Goal: Task Accomplishment & Management: Use online tool/utility

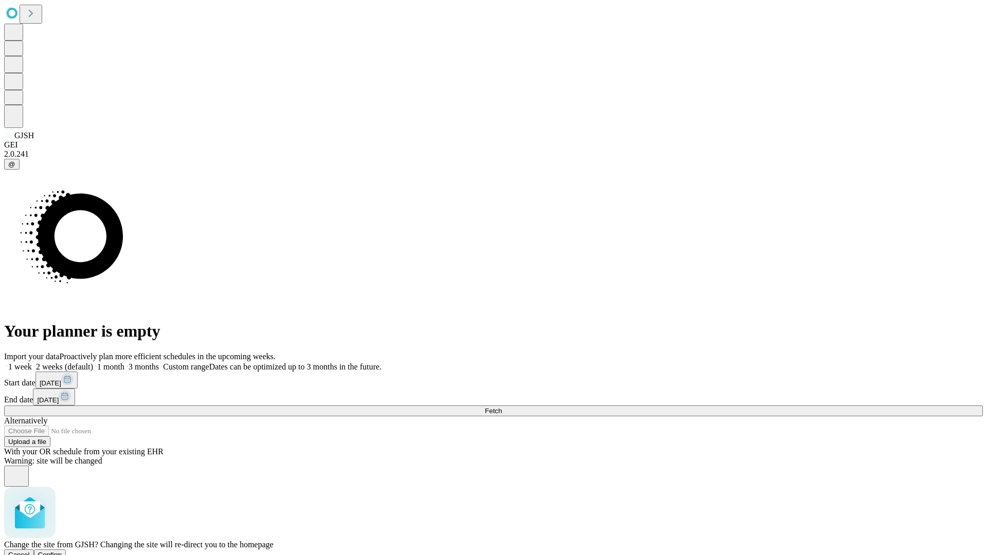
click at [62, 551] on span "Confirm" at bounding box center [50, 555] width 24 height 8
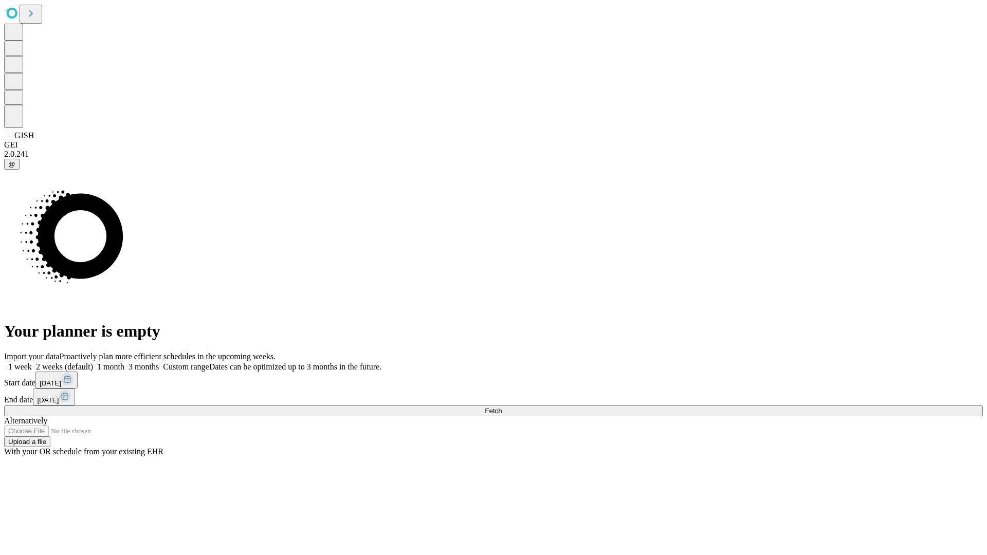
click at [93, 362] on label "2 weeks (default)" at bounding box center [62, 366] width 61 height 9
click at [502, 407] on span "Fetch" at bounding box center [493, 411] width 17 height 8
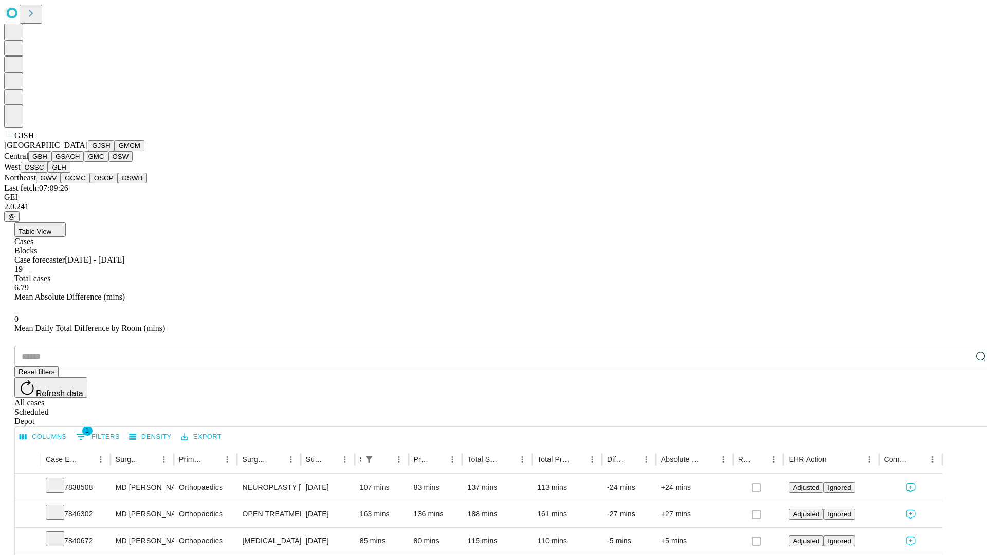
click at [115, 151] on button "GMCM" at bounding box center [130, 145] width 30 height 11
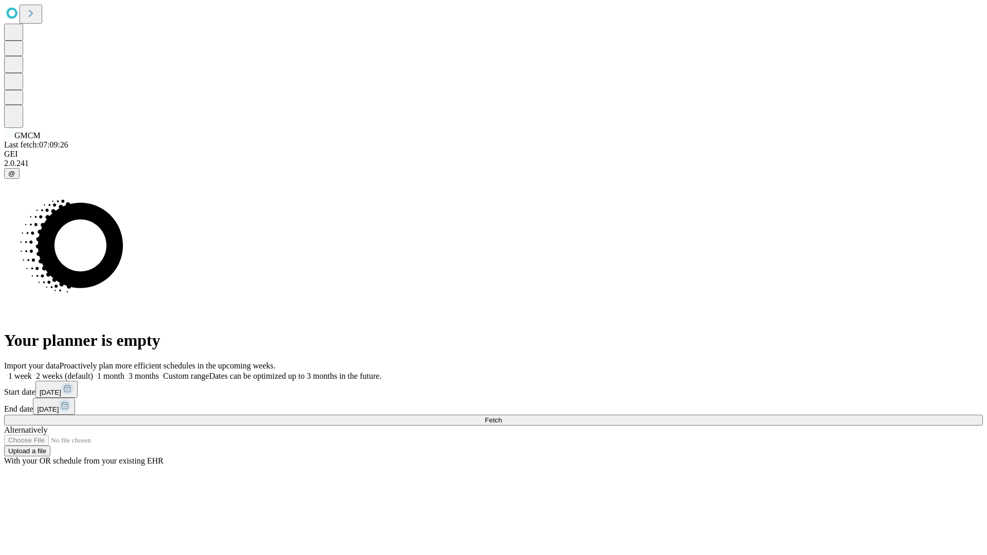
click at [93, 372] on label "2 weeks (default)" at bounding box center [62, 376] width 61 height 9
click at [502, 416] on span "Fetch" at bounding box center [493, 420] width 17 height 8
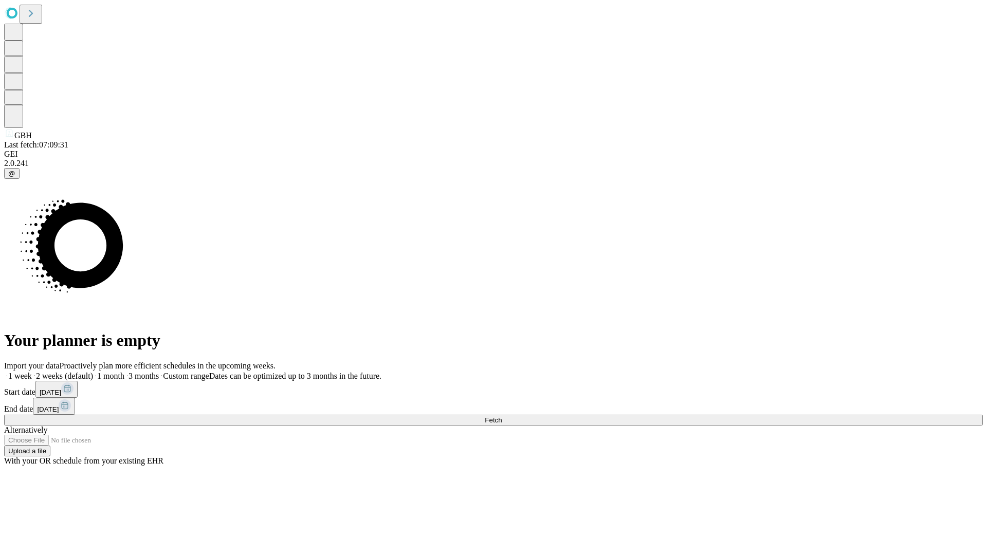
click at [93, 372] on label "2 weeks (default)" at bounding box center [62, 376] width 61 height 9
click at [502, 416] on span "Fetch" at bounding box center [493, 420] width 17 height 8
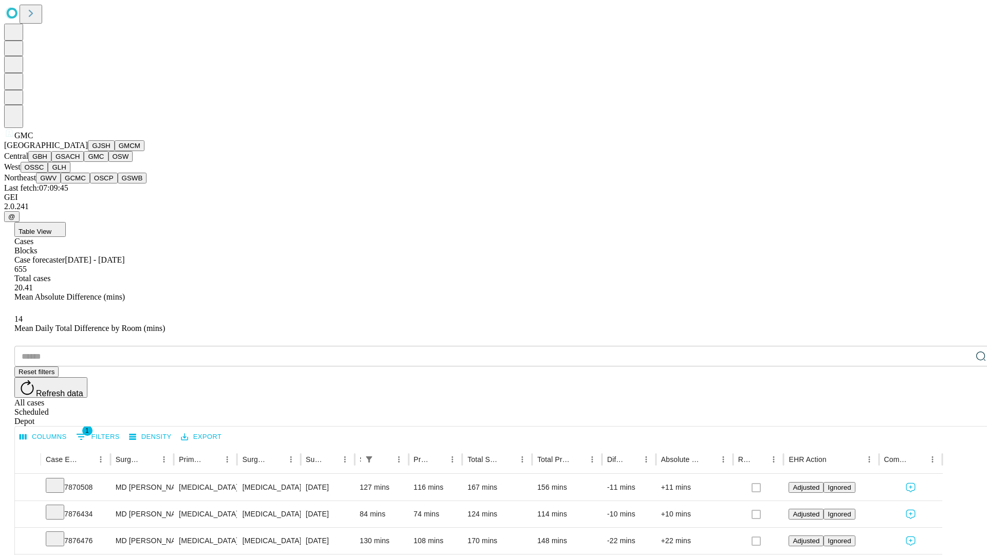
click at [108, 162] on button "OSW" at bounding box center [120, 156] width 25 height 11
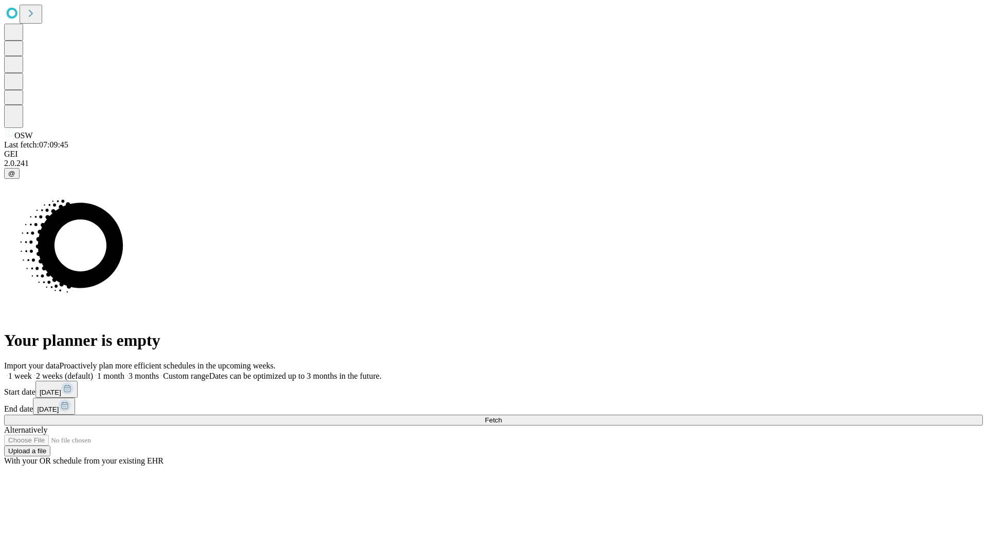
click at [93, 372] on label "2 weeks (default)" at bounding box center [62, 376] width 61 height 9
click at [502, 416] on span "Fetch" at bounding box center [493, 420] width 17 height 8
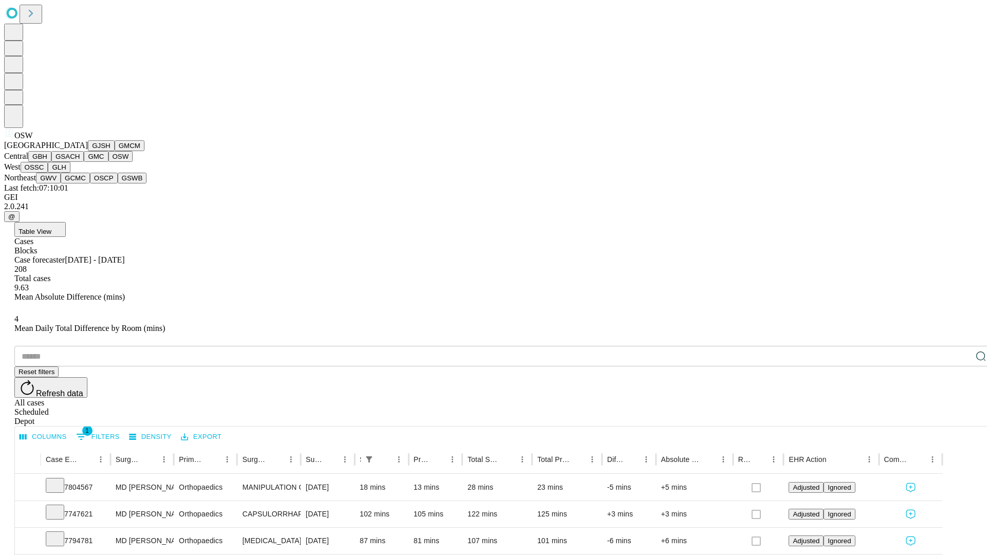
click at [48, 173] on button "OSSC" at bounding box center [35, 167] width 28 height 11
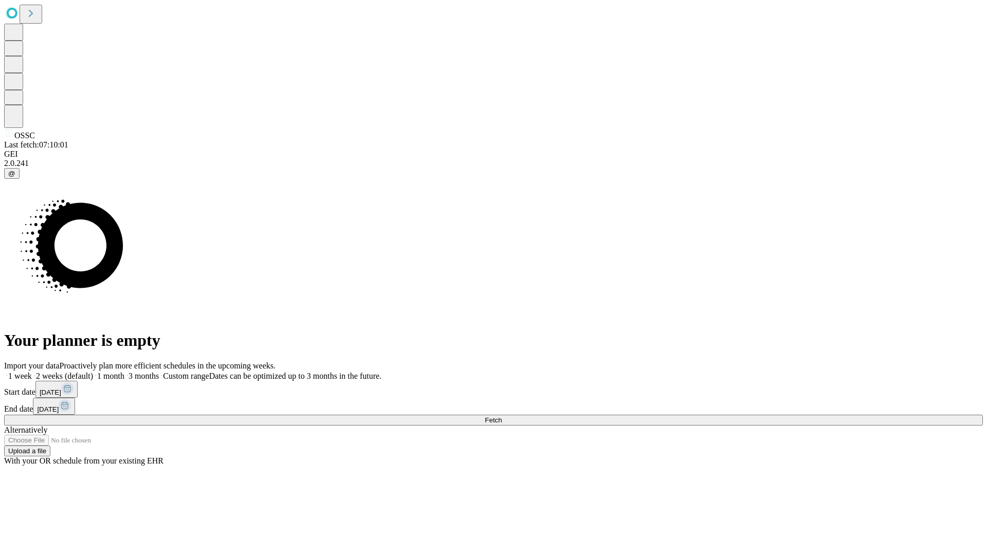
click at [93, 372] on label "2 weeks (default)" at bounding box center [62, 376] width 61 height 9
click at [502, 416] on span "Fetch" at bounding box center [493, 420] width 17 height 8
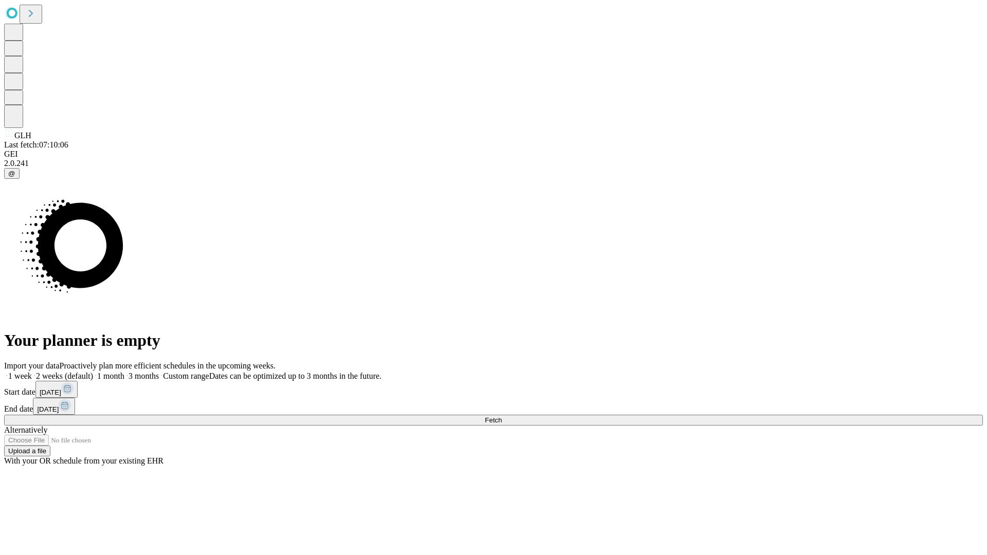
click at [93, 372] on label "2 weeks (default)" at bounding box center [62, 376] width 61 height 9
click at [502, 416] on span "Fetch" at bounding box center [493, 420] width 17 height 8
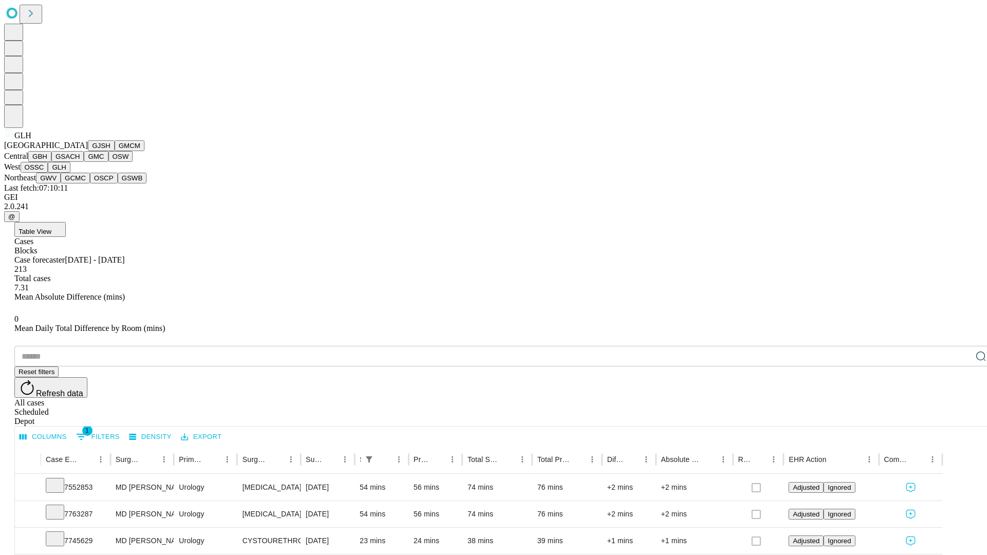
click at [61, 184] on button "GWV" at bounding box center [48, 178] width 25 height 11
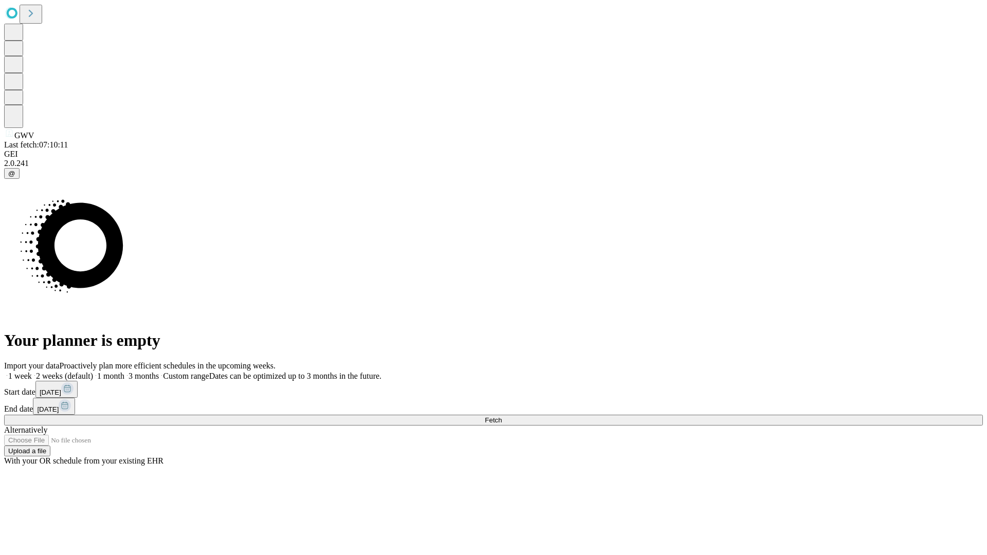
click at [93, 372] on label "2 weeks (default)" at bounding box center [62, 376] width 61 height 9
click at [502, 416] on span "Fetch" at bounding box center [493, 420] width 17 height 8
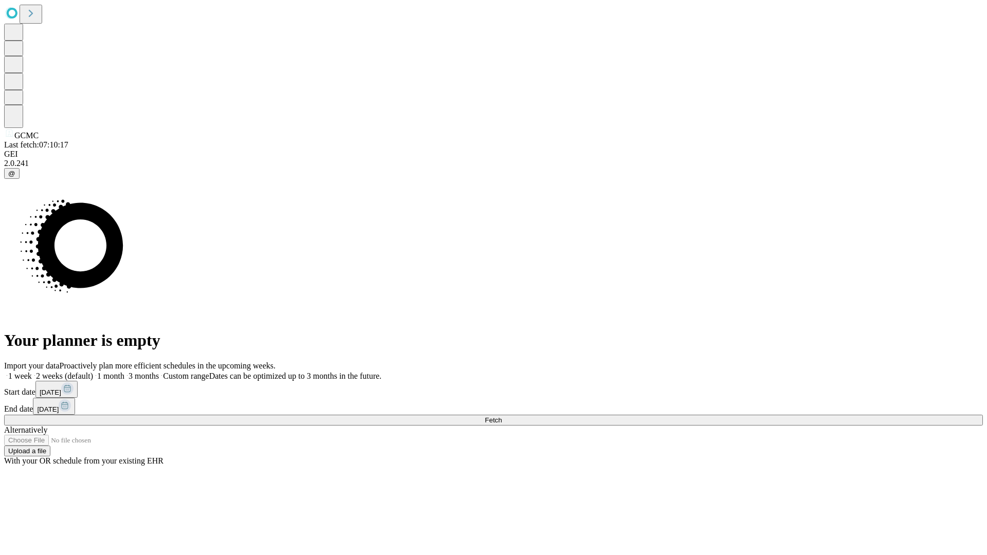
click at [93, 372] on label "2 weeks (default)" at bounding box center [62, 376] width 61 height 9
click at [502, 416] on span "Fetch" at bounding box center [493, 420] width 17 height 8
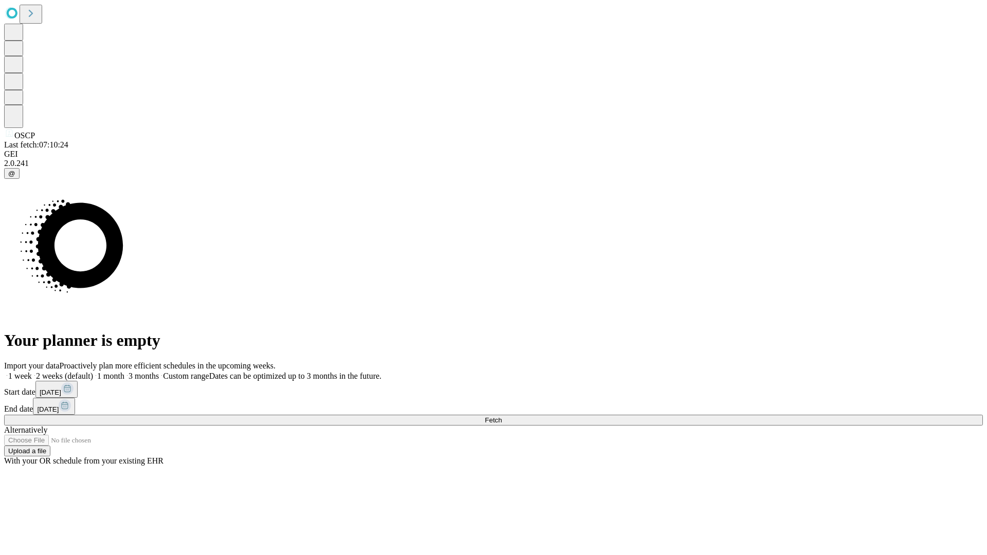
click at [93, 372] on label "2 weeks (default)" at bounding box center [62, 376] width 61 height 9
click at [502, 416] on span "Fetch" at bounding box center [493, 420] width 17 height 8
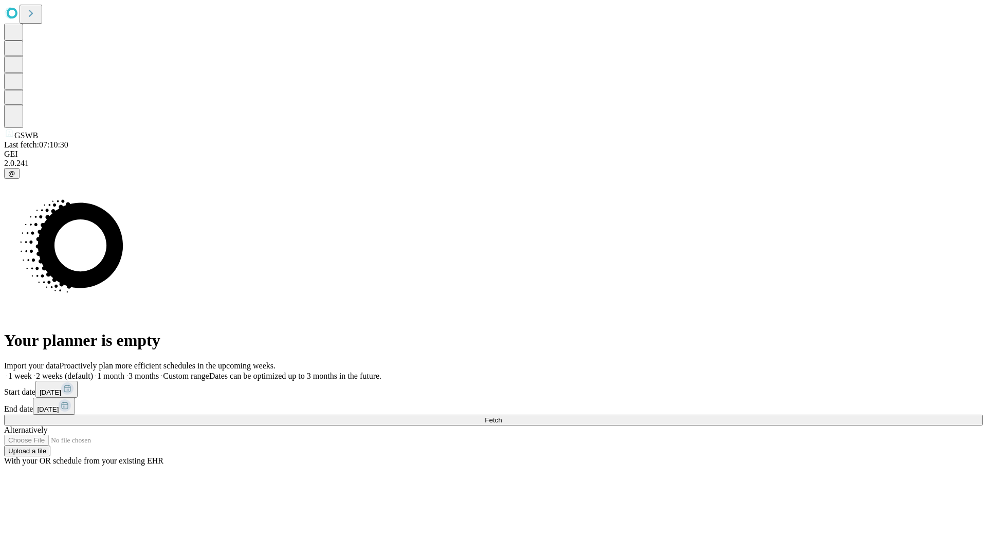
click at [93, 372] on label "2 weeks (default)" at bounding box center [62, 376] width 61 height 9
click at [502, 416] on span "Fetch" at bounding box center [493, 420] width 17 height 8
